Goal: Information Seeking & Learning: Learn about a topic

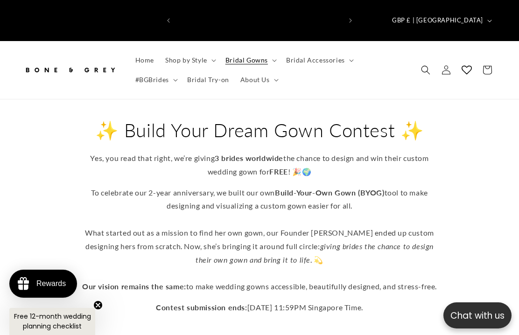
scroll to position [0, 331]
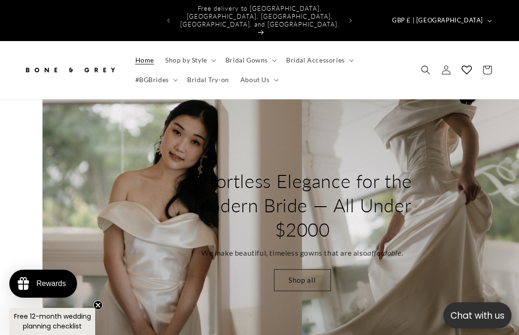
scroll to position [0, 519]
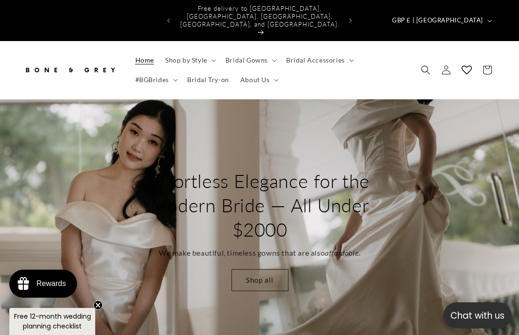
click at [254, 56] on span "Bridal Gowns" at bounding box center [246, 60] width 42 height 8
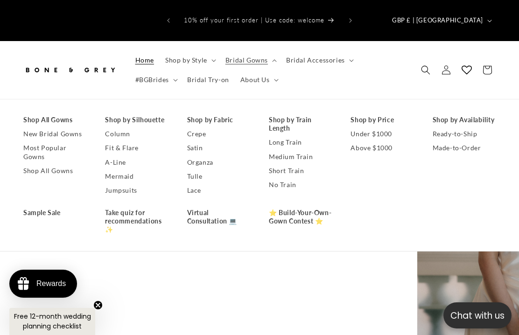
scroll to position [0, 0]
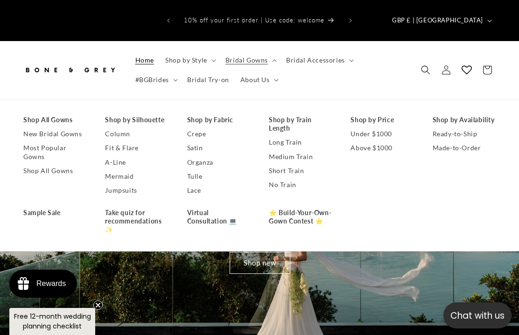
click at [58, 164] on link "Shop All Gowns" at bounding box center [54, 171] width 63 height 14
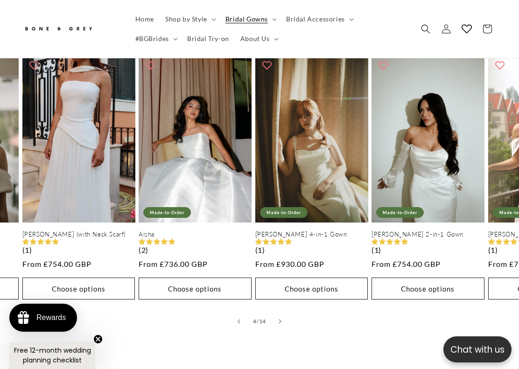
scroll to position [0, 350]
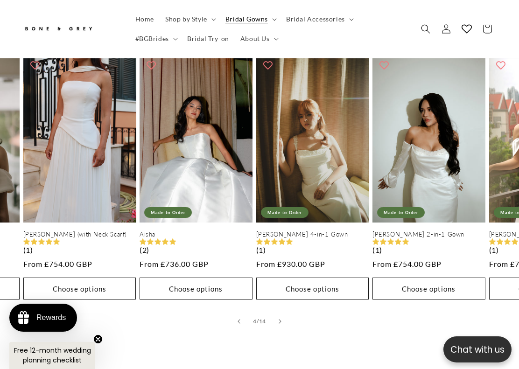
click at [157, 42] on span "#BGBrides" at bounding box center [152, 39] width 34 height 8
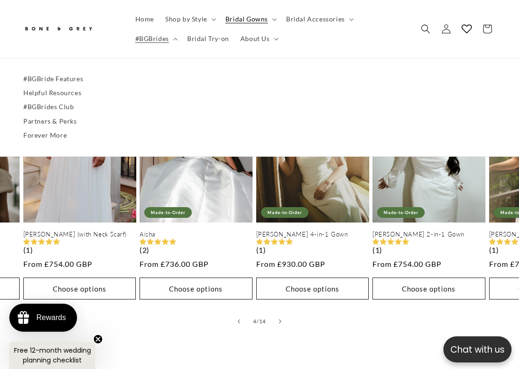
scroll to position [0, 0]
click at [69, 80] on link "#BGBride Features" at bounding box center [259, 79] width 472 height 14
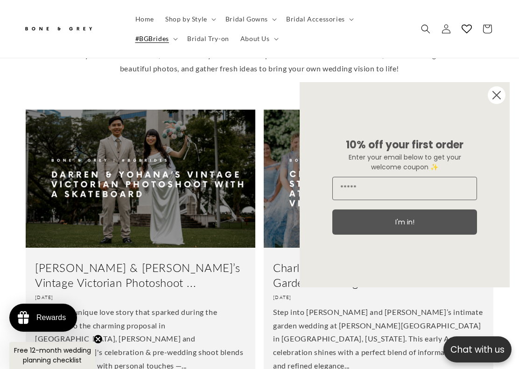
scroll to position [0, 166]
click at [497, 91] on circle "Close dialog" at bounding box center [497, 95] width 18 height 18
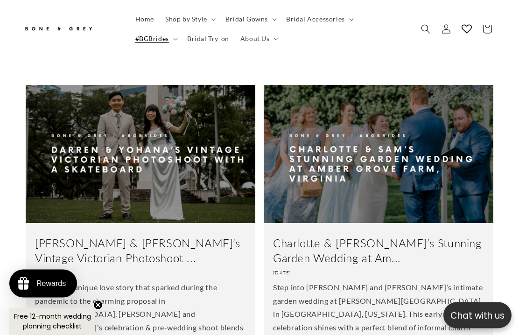
scroll to position [352, 0]
click at [197, 236] on link "Darren & Yohana’s Vintage Victorian Photoshoot ..." at bounding box center [140, 250] width 211 height 29
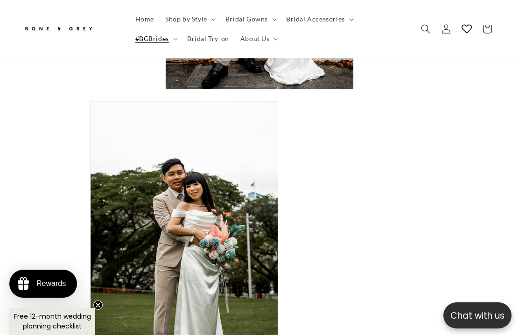
scroll to position [2993, 0]
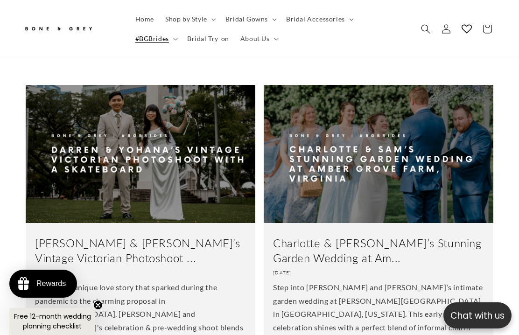
scroll to position [352, 0]
click at [375, 236] on link "Charlotte & [PERSON_NAME]’s Stunning Garden Wedding at Am..." at bounding box center [378, 250] width 211 height 29
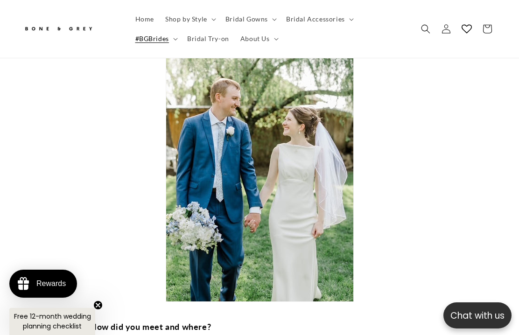
scroll to position [654, 0]
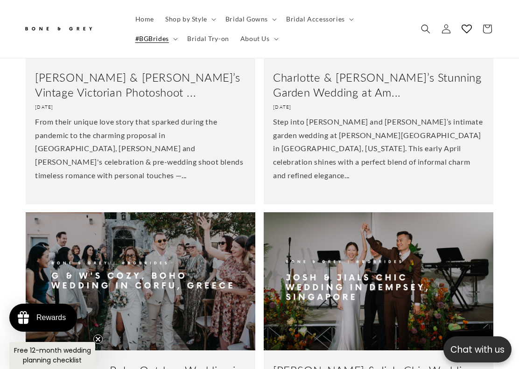
scroll to position [0, 166]
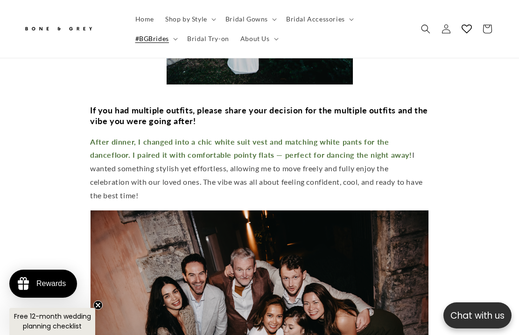
scroll to position [3892, 0]
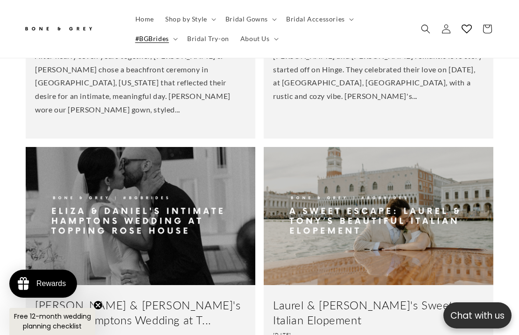
scroll to position [1175, 0]
